Goal: Task Accomplishment & Management: Use online tool/utility

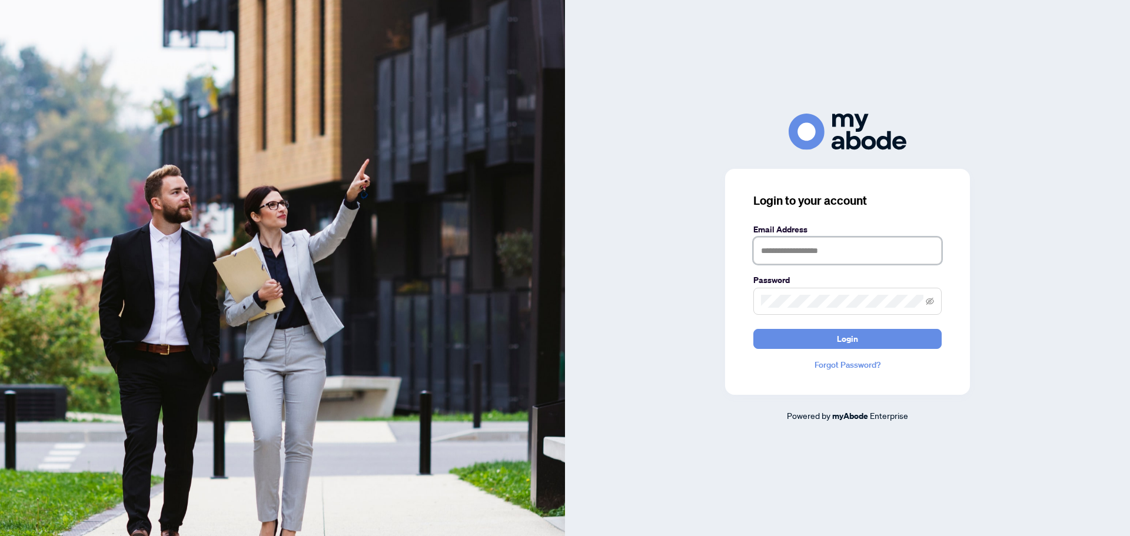
click at [861, 245] on input "text" at bounding box center [847, 250] width 188 height 27
type input "**********"
click at [753, 329] on button "Login" at bounding box center [847, 339] width 188 height 20
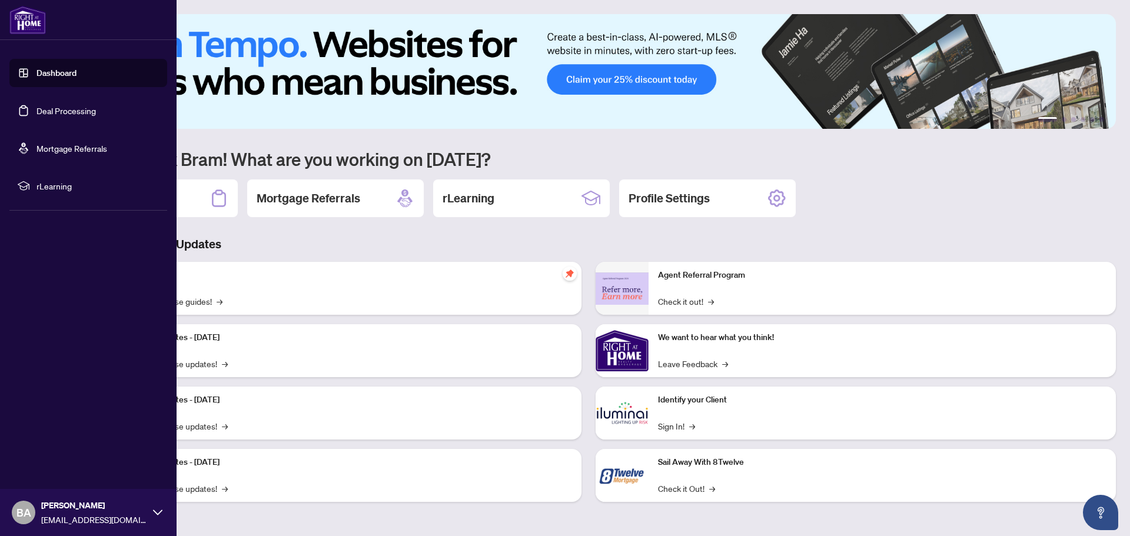
click at [39, 108] on link "Deal Processing" at bounding box center [65, 110] width 59 height 11
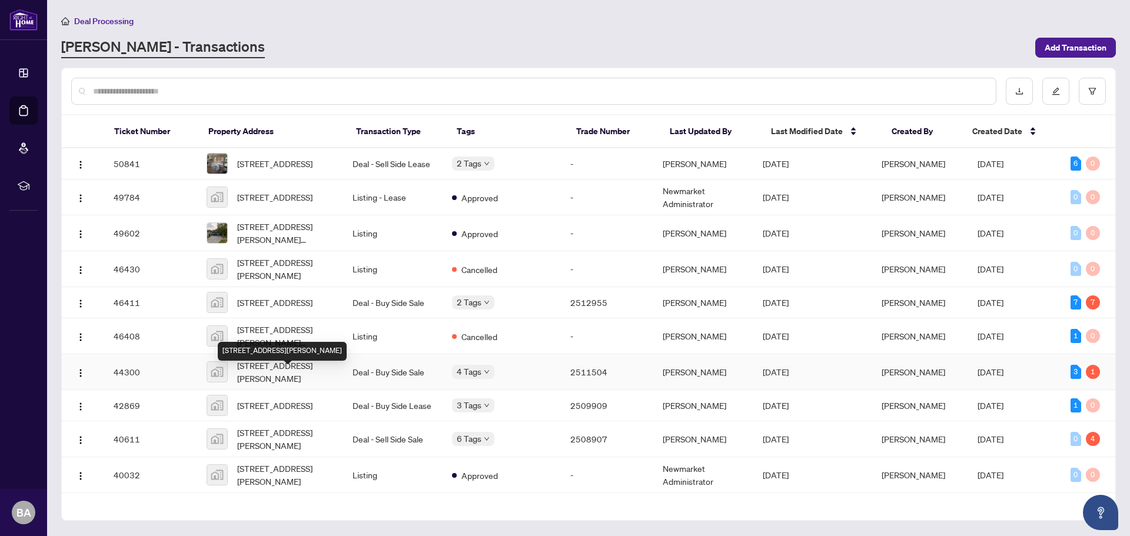
click at [278, 381] on span "[STREET_ADDRESS][PERSON_NAME]" at bounding box center [285, 372] width 97 height 26
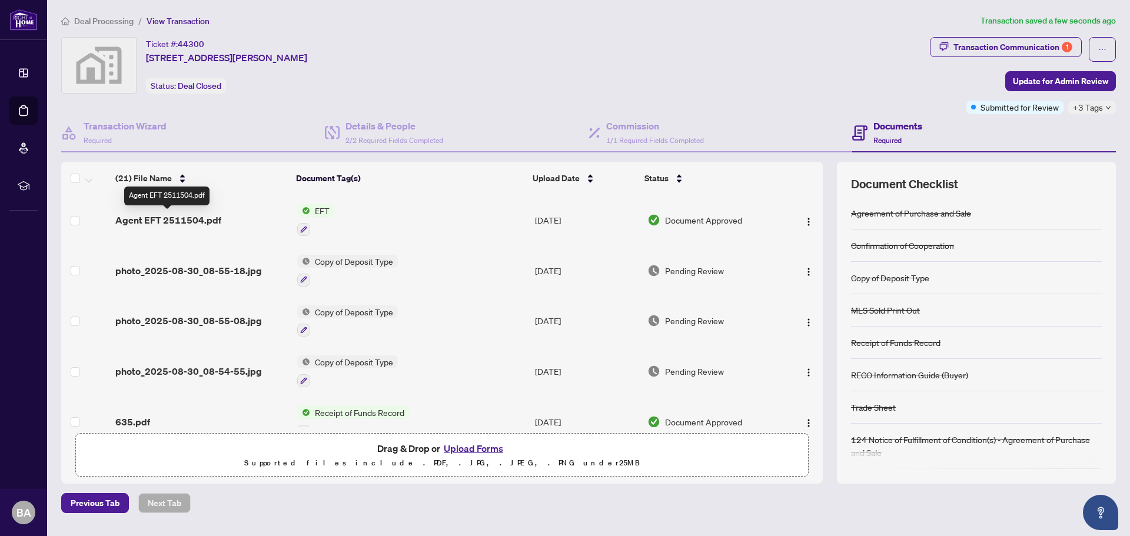
click at [172, 218] on span "Agent EFT 2511504.pdf" at bounding box center [168, 220] width 106 height 14
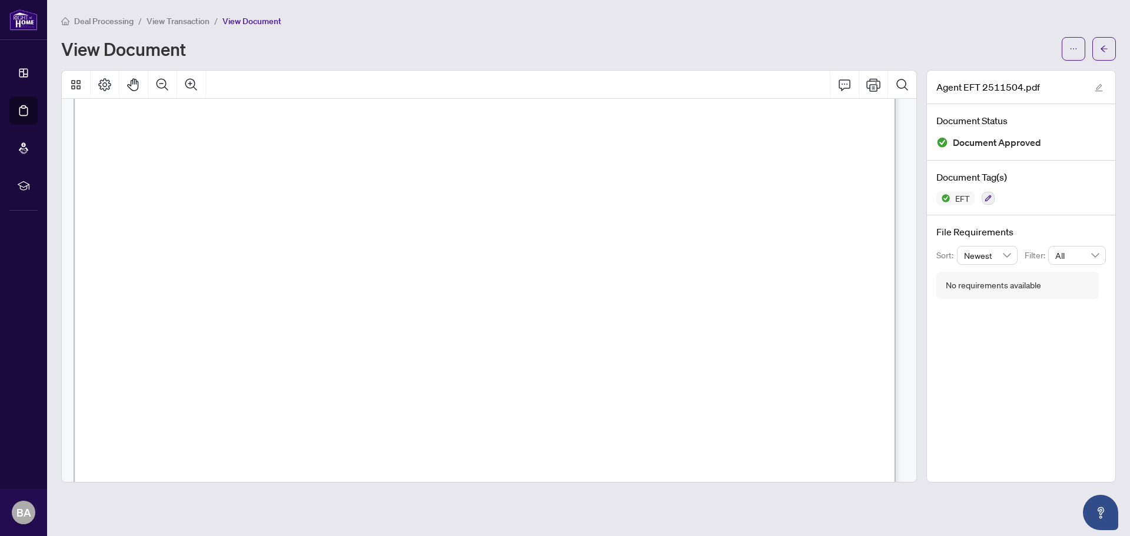
scroll to position [234, 0]
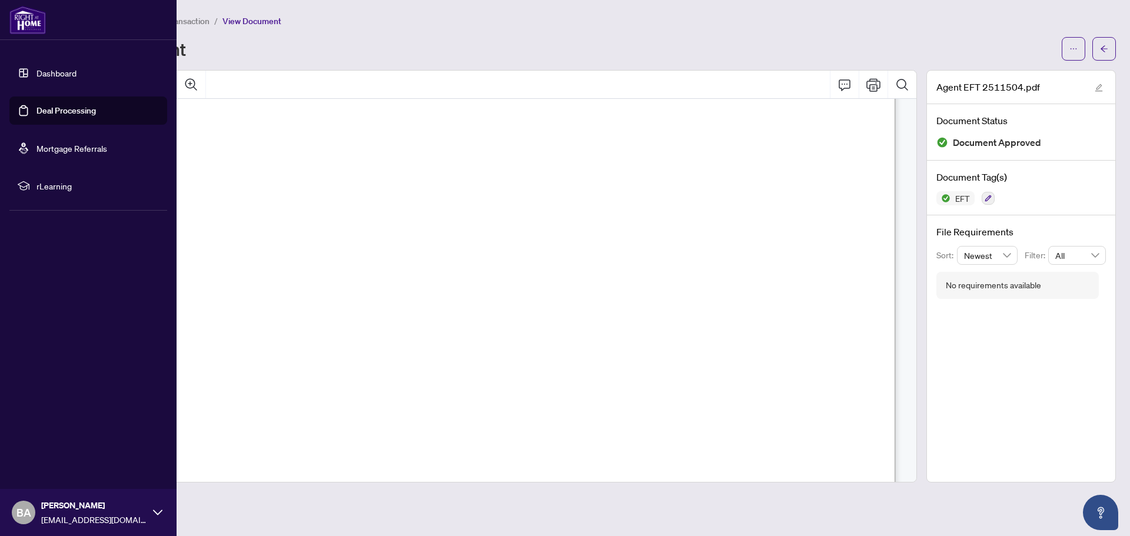
click at [49, 109] on link "Deal Processing" at bounding box center [65, 110] width 59 height 11
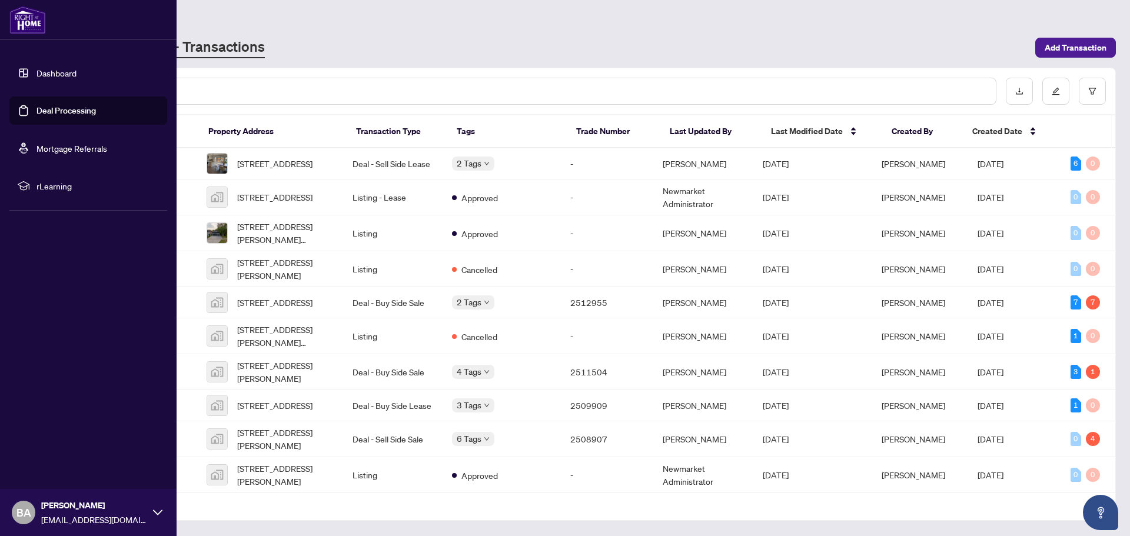
click at [54, 72] on link "Dashboard" at bounding box center [56, 73] width 40 height 11
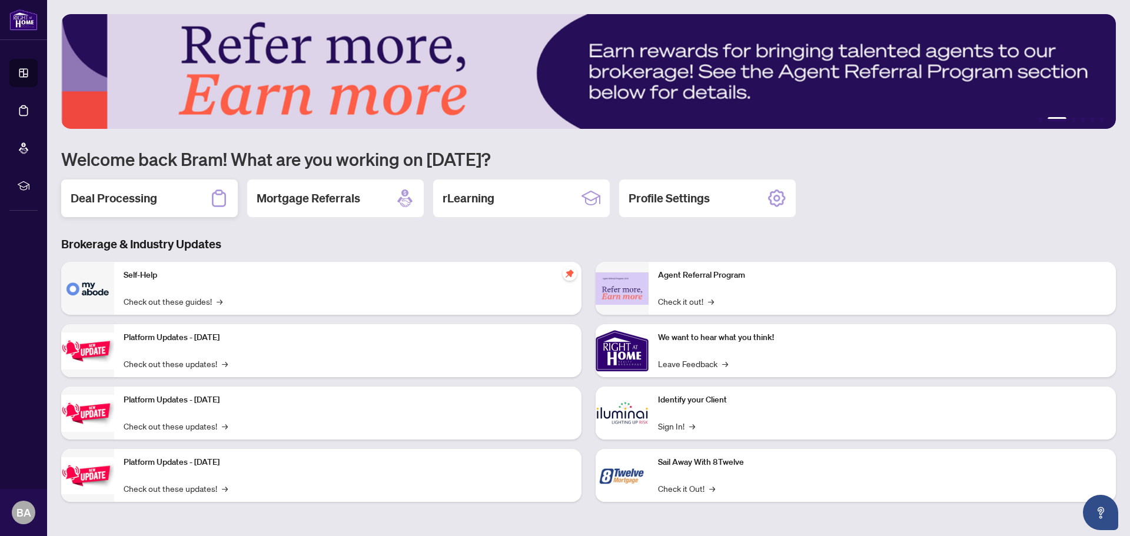
click at [119, 197] on h2 "Deal Processing" at bounding box center [114, 198] width 87 height 16
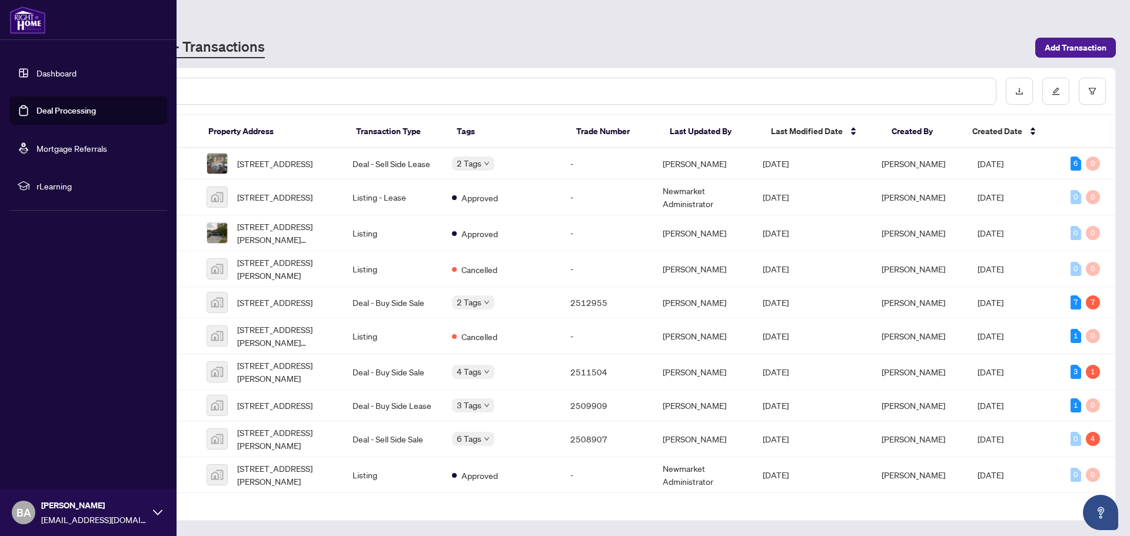
click at [58, 75] on link "Dashboard" at bounding box center [56, 73] width 40 height 11
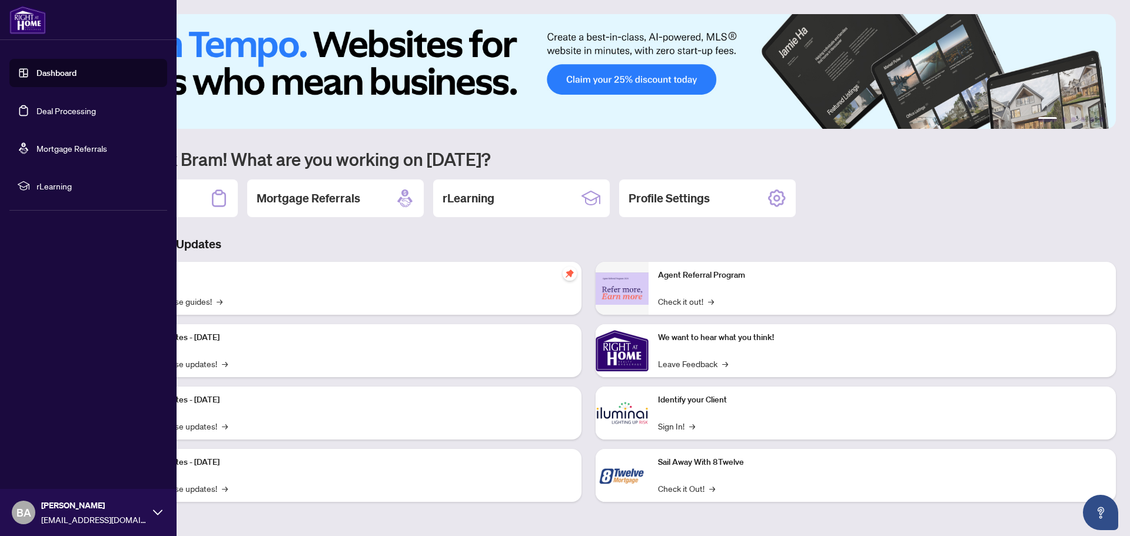
click at [60, 112] on link "Deal Processing" at bounding box center [65, 110] width 59 height 11
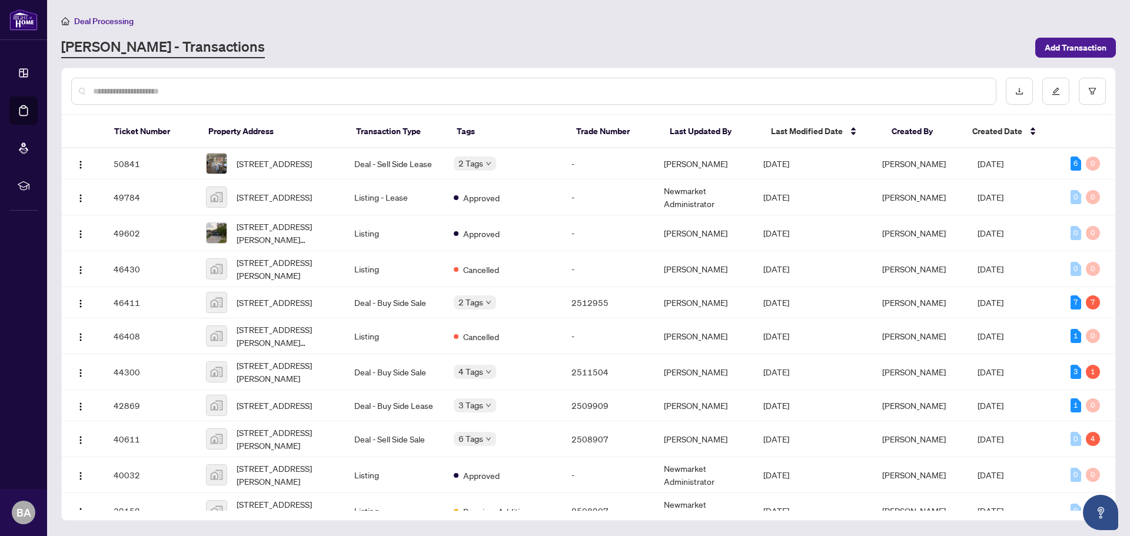
click at [118, 21] on span "Deal Processing" at bounding box center [103, 21] width 59 height 11
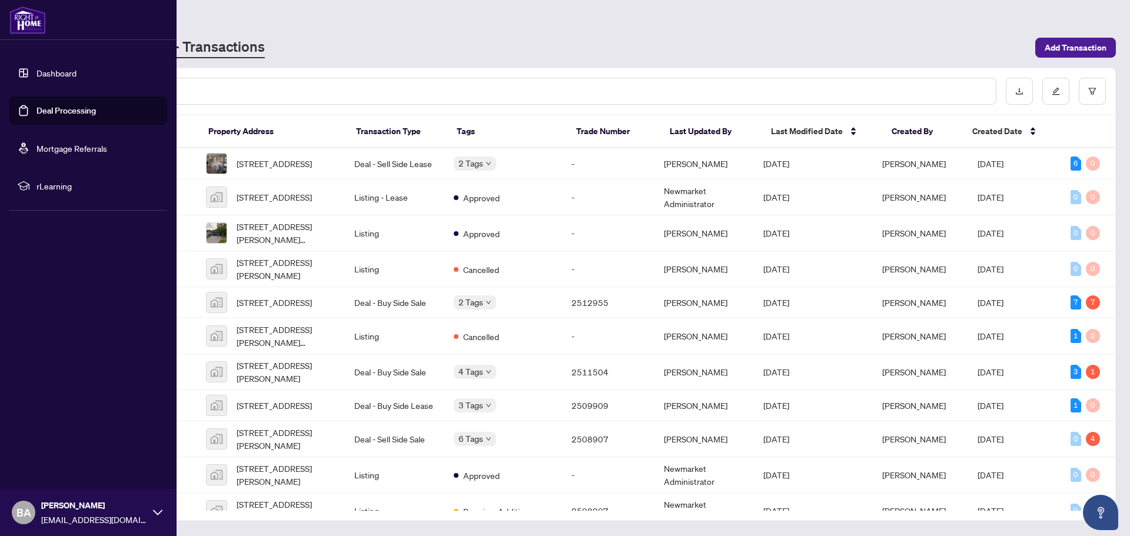
click at [44, 188] on span "rLearning" at bounding box center [97, 185] width 122 height 13
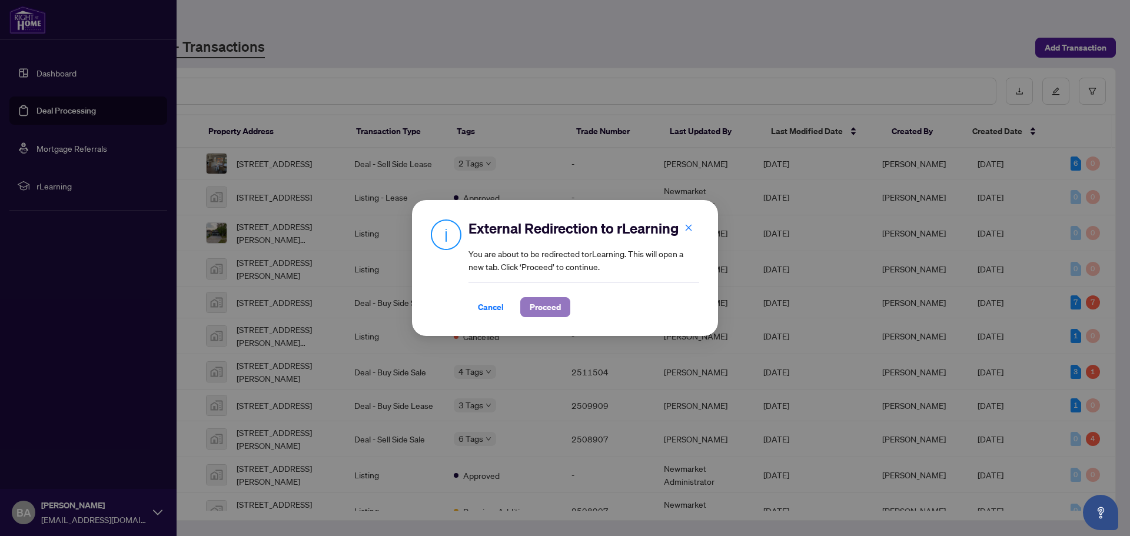
click at [553, 304] on span "Proceed" at bounding box center [545, 307] width 31 height 19
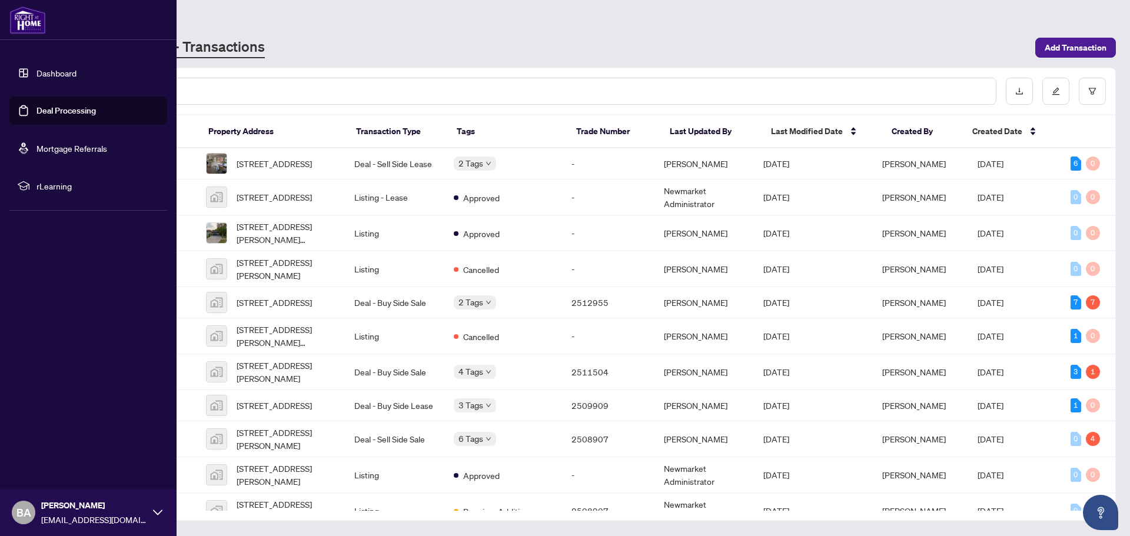
click at [59, 75] on link "Dashboard" at bounding box center [56, 73] width 40 height 11
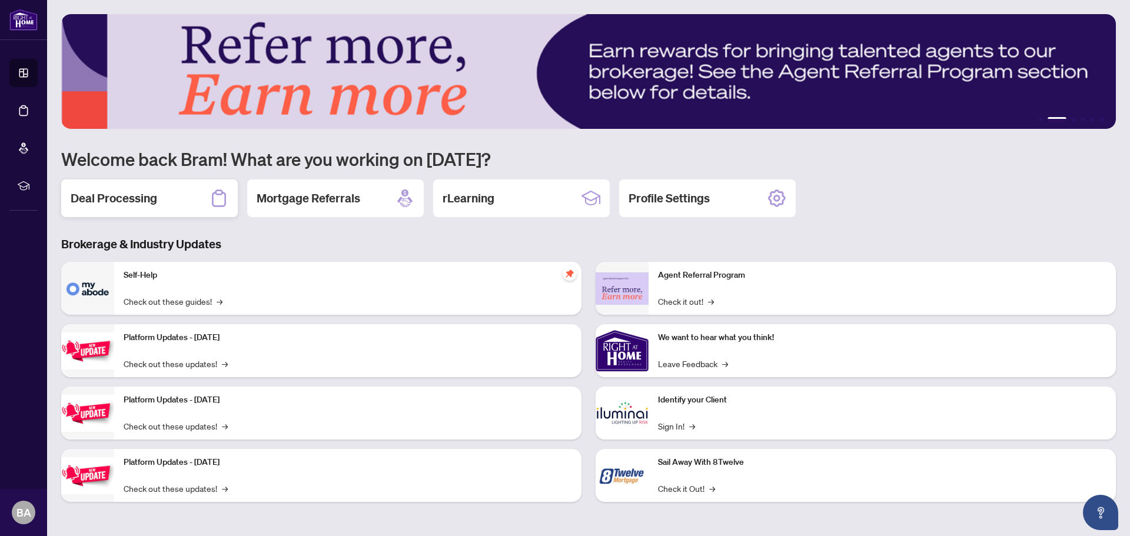
click at [116, 197] on h2 "Deal Processing" at bounding box center [114, 198] width 87 height 16
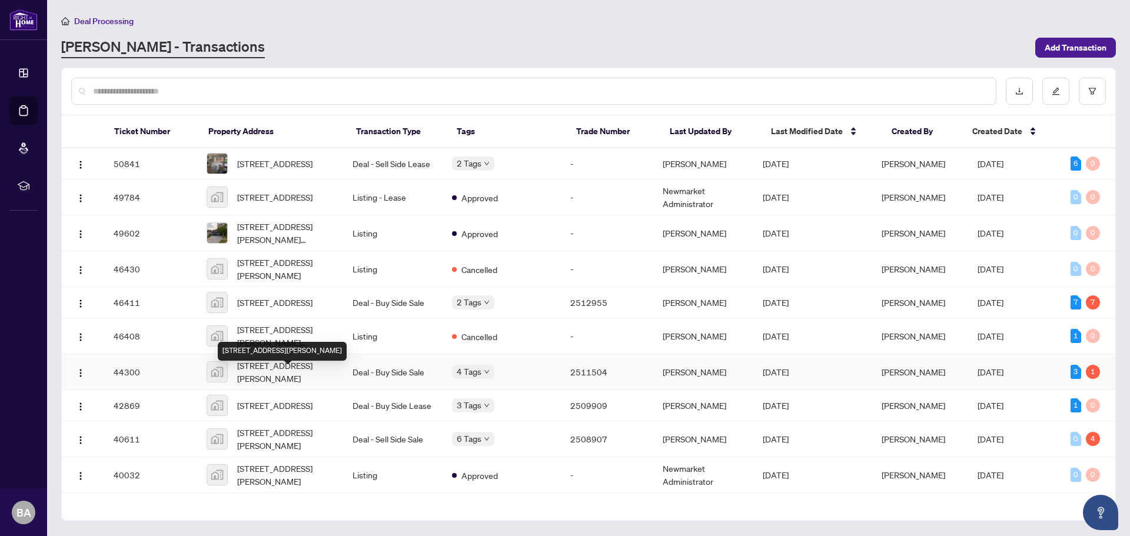
click at [284, 374] on span "[STREET_ADDRESS][PERSON_NAME]" at bounding box center [285, 372] width 97 height 26
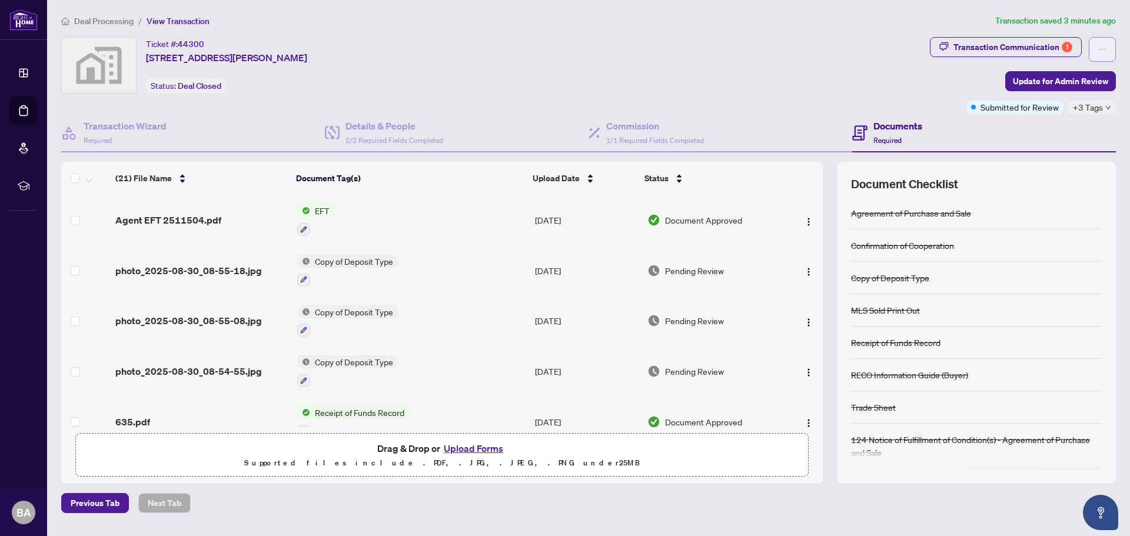
click at [1110, 46] on button "button" at bounding box center [1102, 49] width 27 height 25
click at [759, 98] on div "Ticket #: 44300 [STREET_ADDRESS][PERSON_NAME] Status: Deal Closed" at bounding box center [493, 75] width 869 height 77
click at [177, 224] on span "Agent EFT 2511504.pdf" at bounding box center [168, 220] width 106 height 14
